Goal: Task Accomplishment & Management: Use online tool/utility

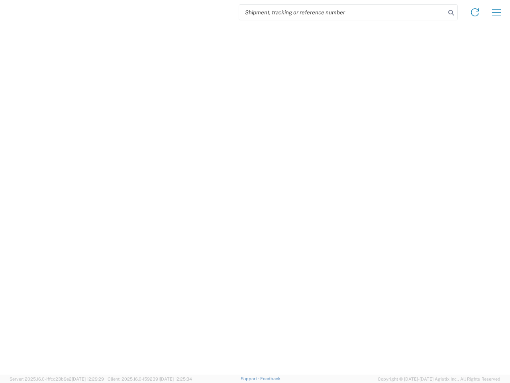
select select "US"
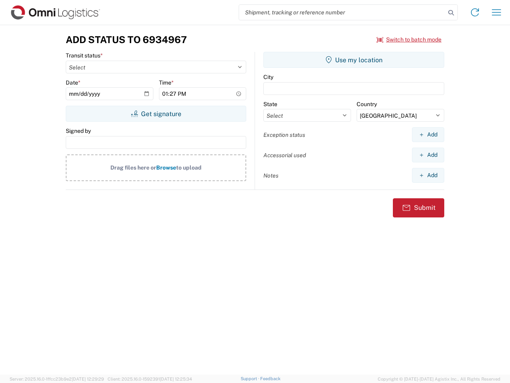
click at [343, 12] on input "search" at bounding box center [342, 12] width 207 height 15
click at [451, 13] on icon at bounding box center [451, 12] width 11 height 11
click at [475, 12] on icon at bounding box center [475, 12] width 13 height 13
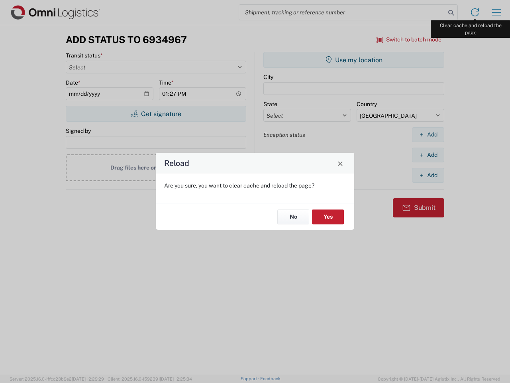
click at [497, 12] on div "Reload Are you sure, you want to clear cache and reload the page? No Yes" at bounding box center [255, 191] width 510 height 383
click at [410, 39] on div "Reload Are you sure, you want to clear cache and reload the page? No Yes" at bounding box center [255, 191] width 510 height 383
click at [156, 114] on div "Reload Are you sure, you want to clear cache and reload the page? No Yes" at bounding box center [255, 191] width 510 height 383
click at [354, 60] on div "Reload Are you sure, you want to clear cache and reload the page? No Yes" at bounding box center [255, 191] width 510 height 383
click at [428, 134] on div "Reload Are you sure, you want to clear cache and reload the page? No Yes" at bounding box center [255, 191] width 510 height 383
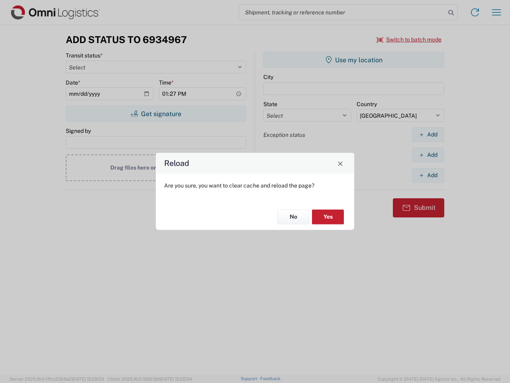
click at [428, 155] on div "Reload Are you sure, you want to clear cache and reload the page? No Yes" at bounding box center [255, 191] width 510 height 383
click at [428, 175] on div "Reload Are you sure, you want to clear cache and reload the page? No Yes" at bounding box center [255, 191] width 510 height 383
